Goal: Find specific page/section: Find specific page/section

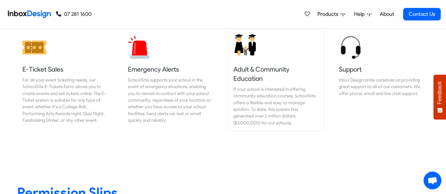
scroll to position [685, 0]
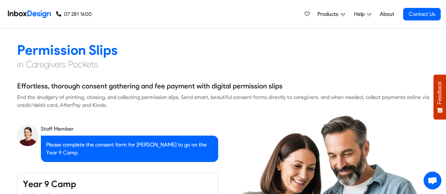
checkbox input "true"
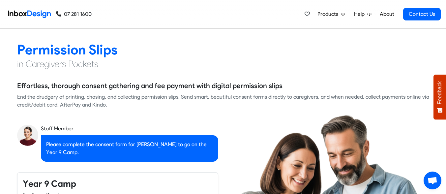
checkbox input "true"
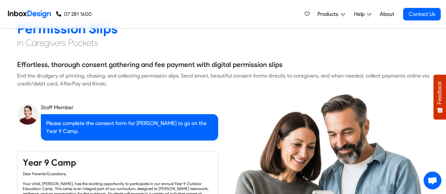
checkbox input "true"
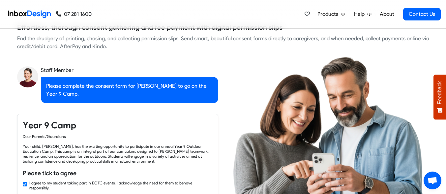
checkbox input "true"
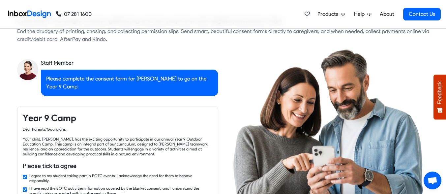
checkbox input "true"
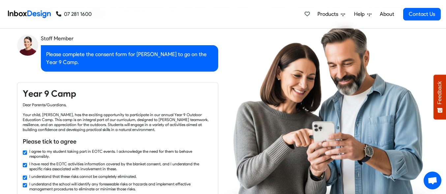
checkbox input "true"
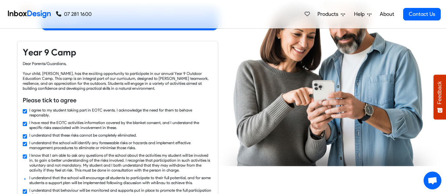
checkbox input "true"
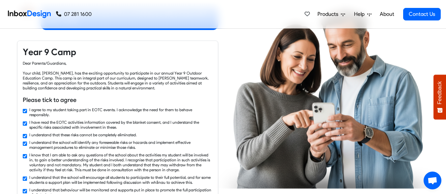
checkbox input "true"
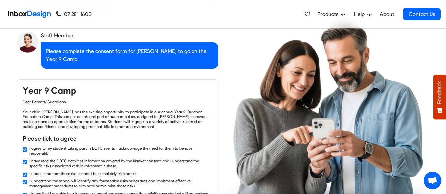
scroll to position [882, 0]
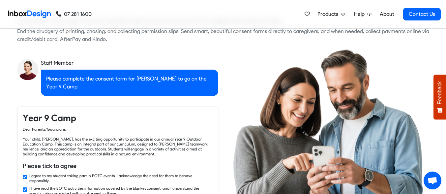
checkbox input "false"
click at [388, 12] on link "About" at bounding box center [386, 14] width 18 height 13
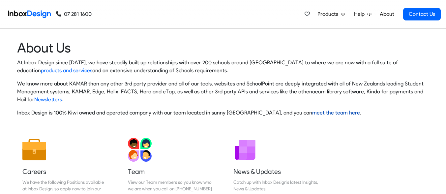
click at [314, 110] on link "meet the team here" at bounding box center [336, 112] width 48 height 6
